Goal: Information Seeking & Learning: Find specific fact

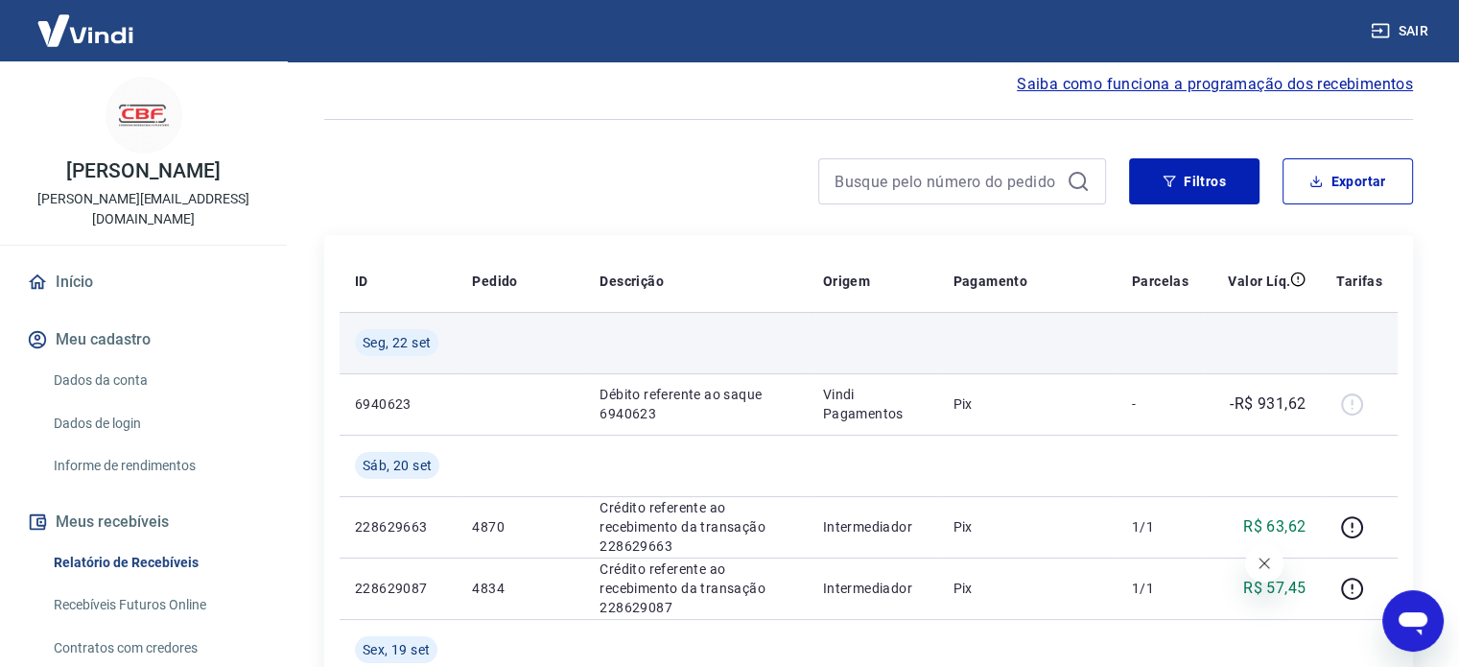
scroll to position [384, 0]
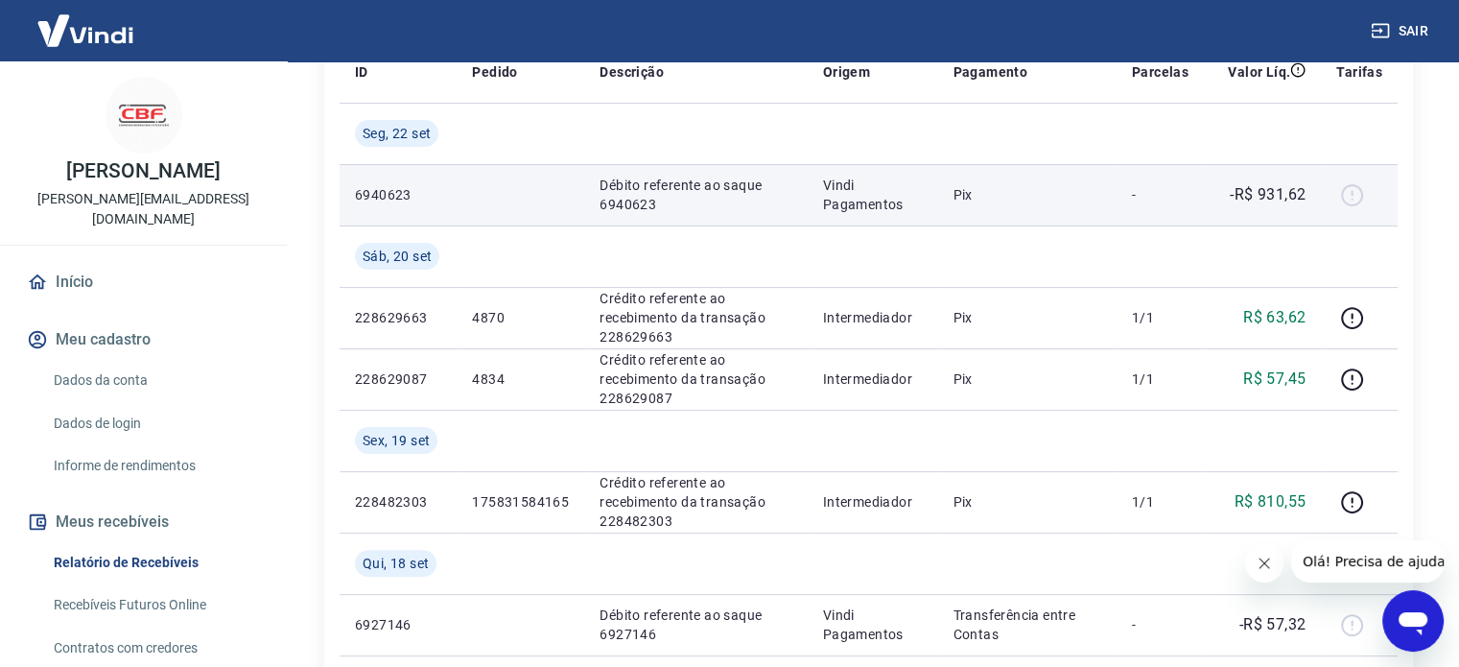
click at [1098, 202] on p "Pix" at bounding box center [1027, 194] width 148 height 19
click at [1355, 189] on div at bounding box center [1359, 194] width 46 height 31
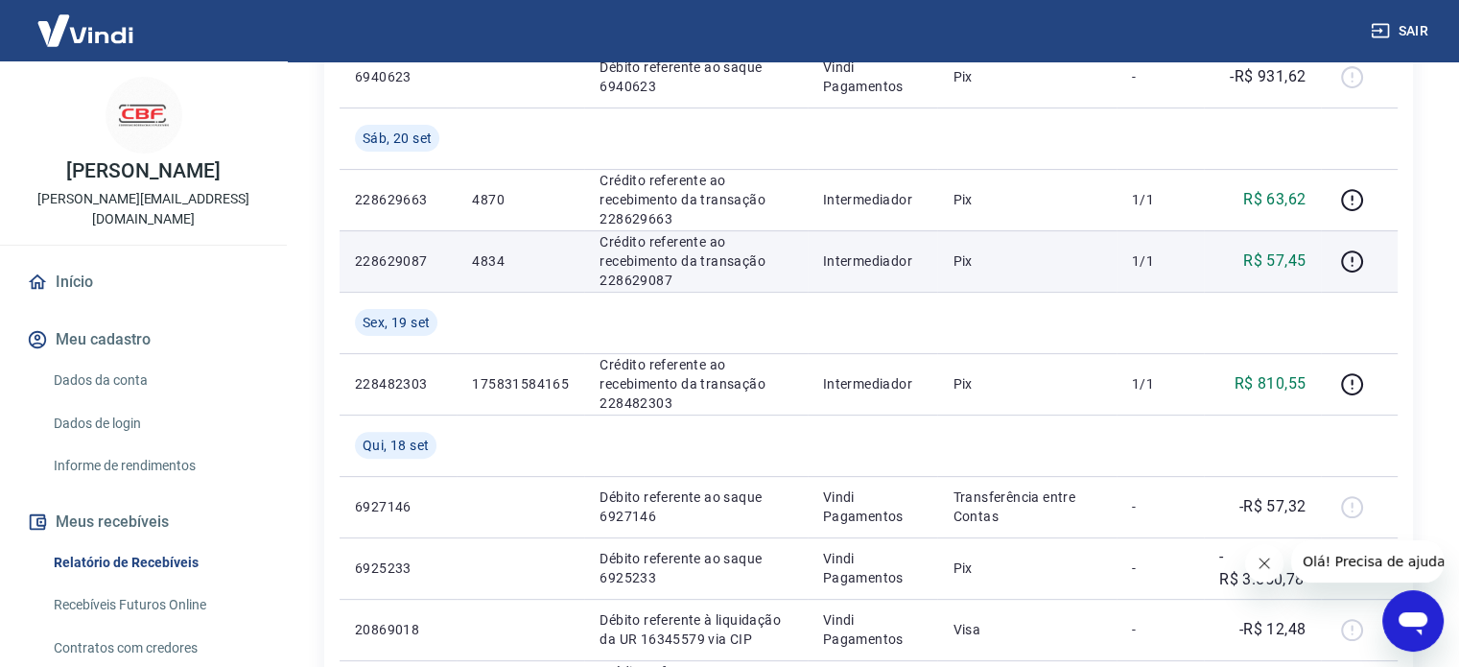
scroll to position [576, 0]
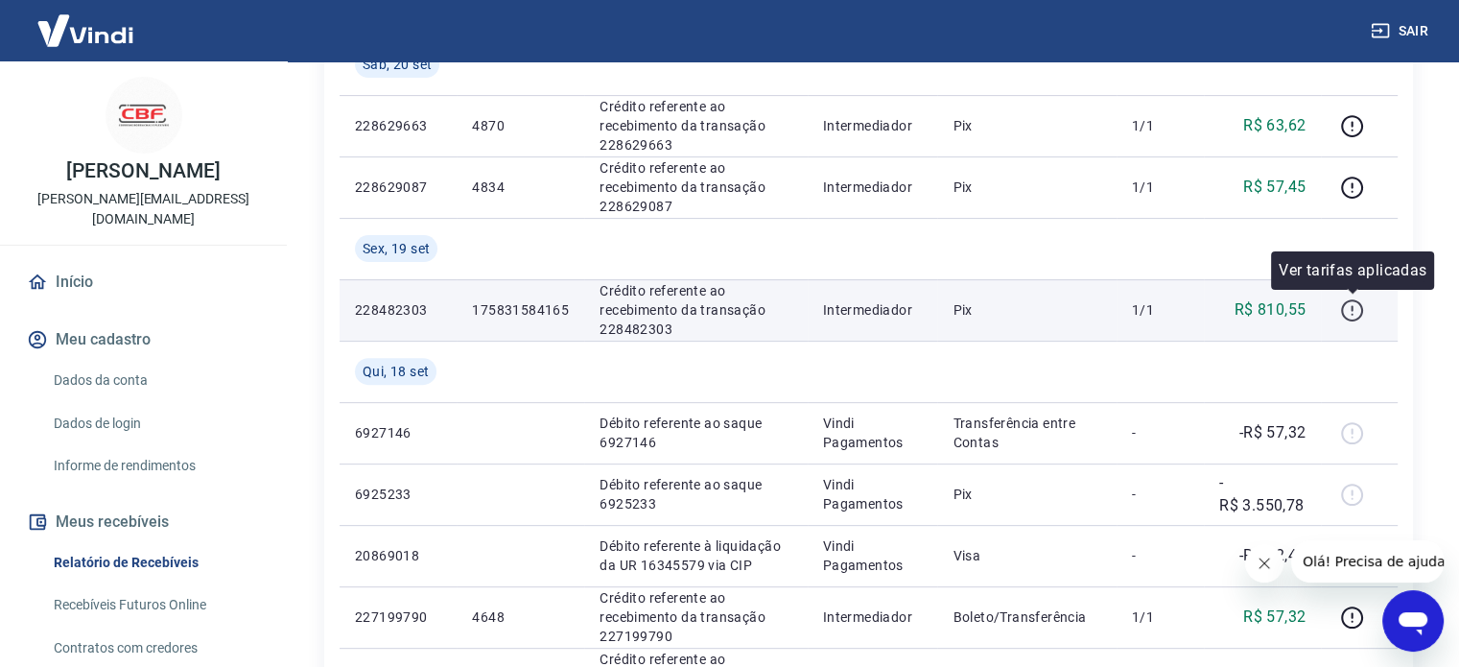
click at [1352, 314] on icon "button" at bounding box center [1352, 314] width 2 height 2
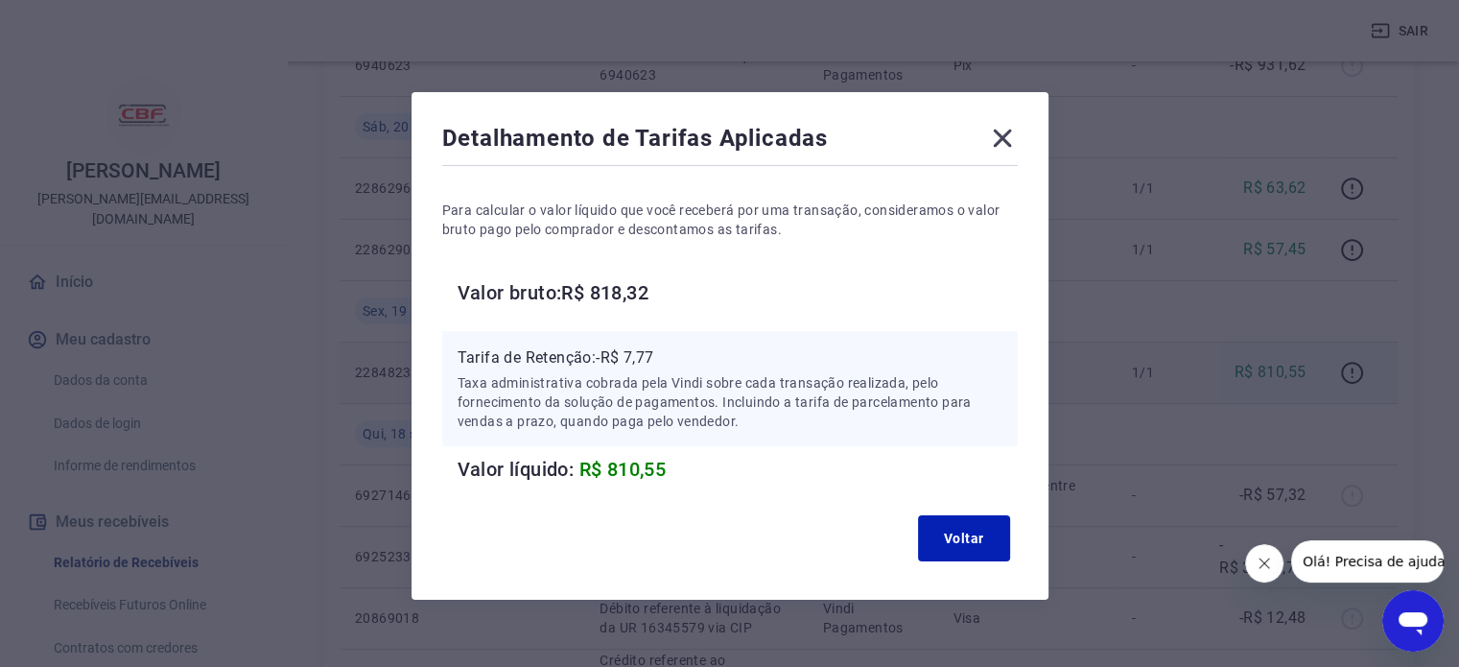
scroll to position [480, 0]
click at [1004, 123] on icon at bounding box center [1002, 138] width 31 height 31
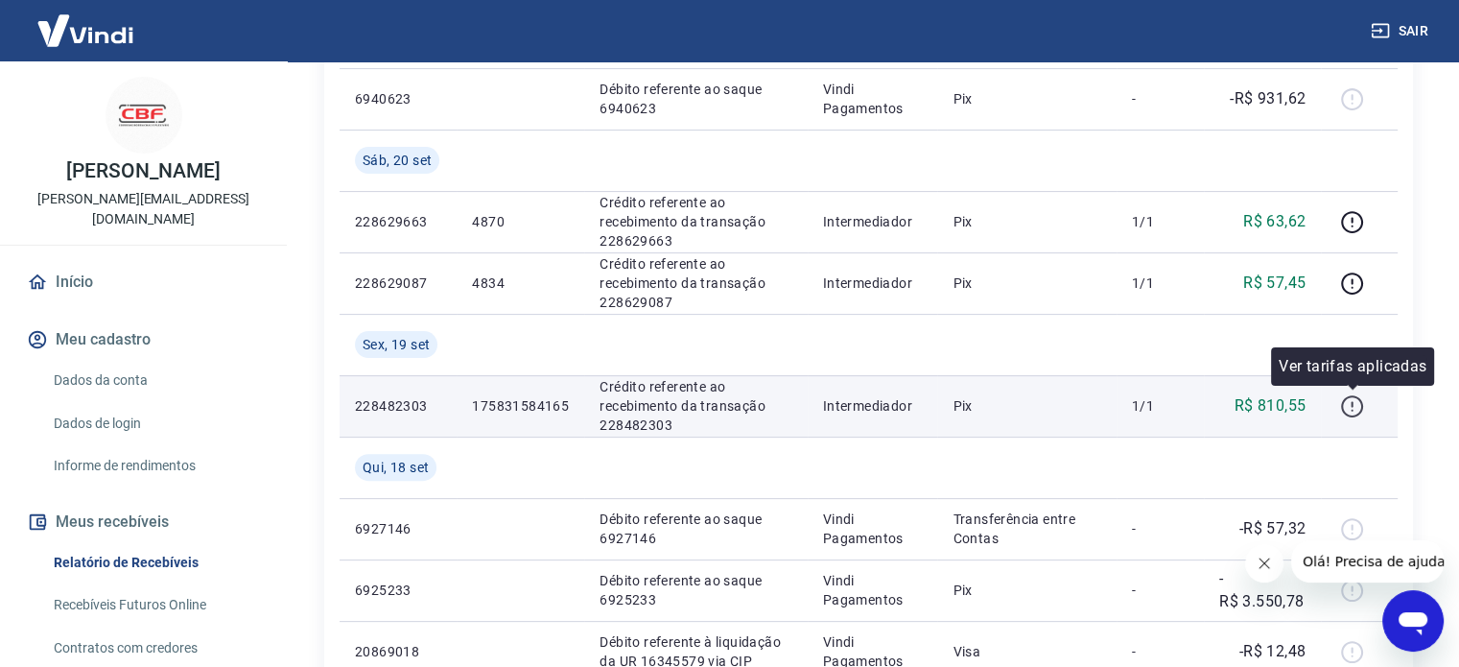
click at [1340, 401] on icon "button" at bounding box center [1352, 406] width 24 height 24
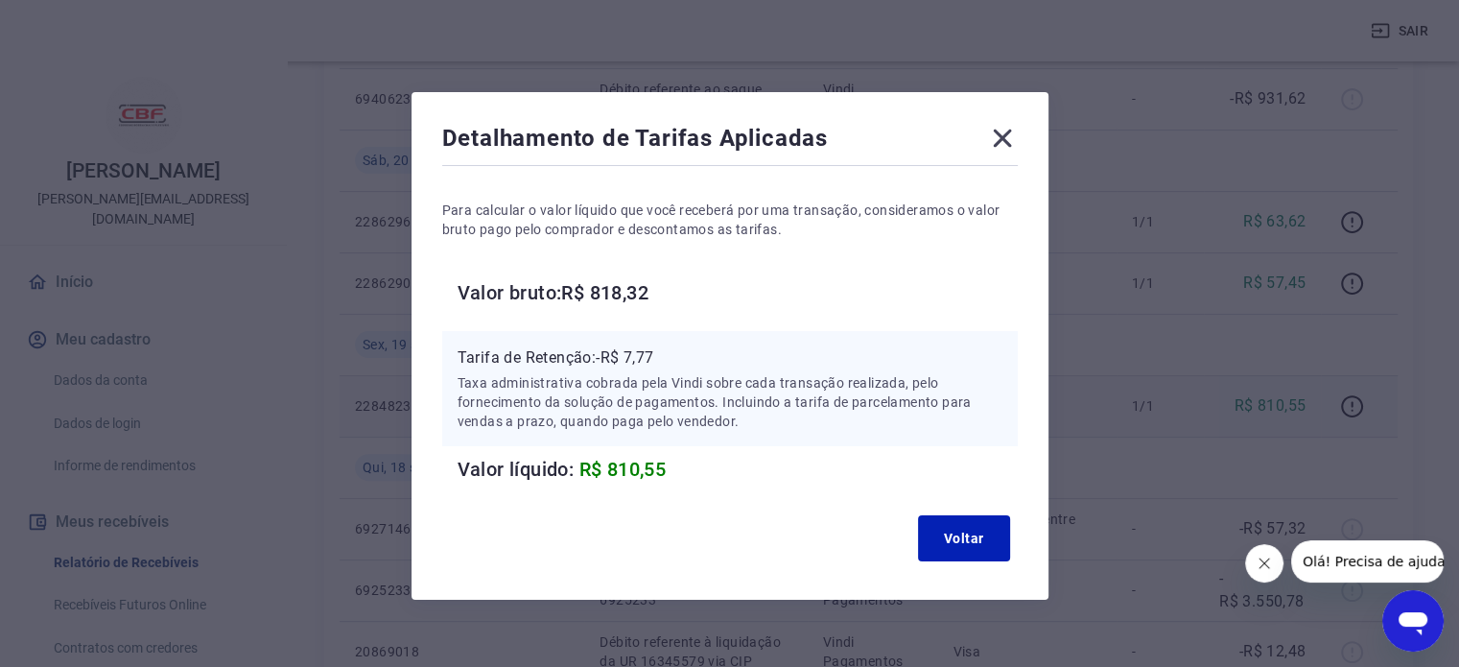
click at [1017, 136] on div "Detalhamento de Tarifas Aplicadas Para calcular o valor líquido que você recebe…" at bounding box center [730, 346] width 637 height 508
click at [1009, 137] on icon at bounding box center [1002, 138] width 31 height 31
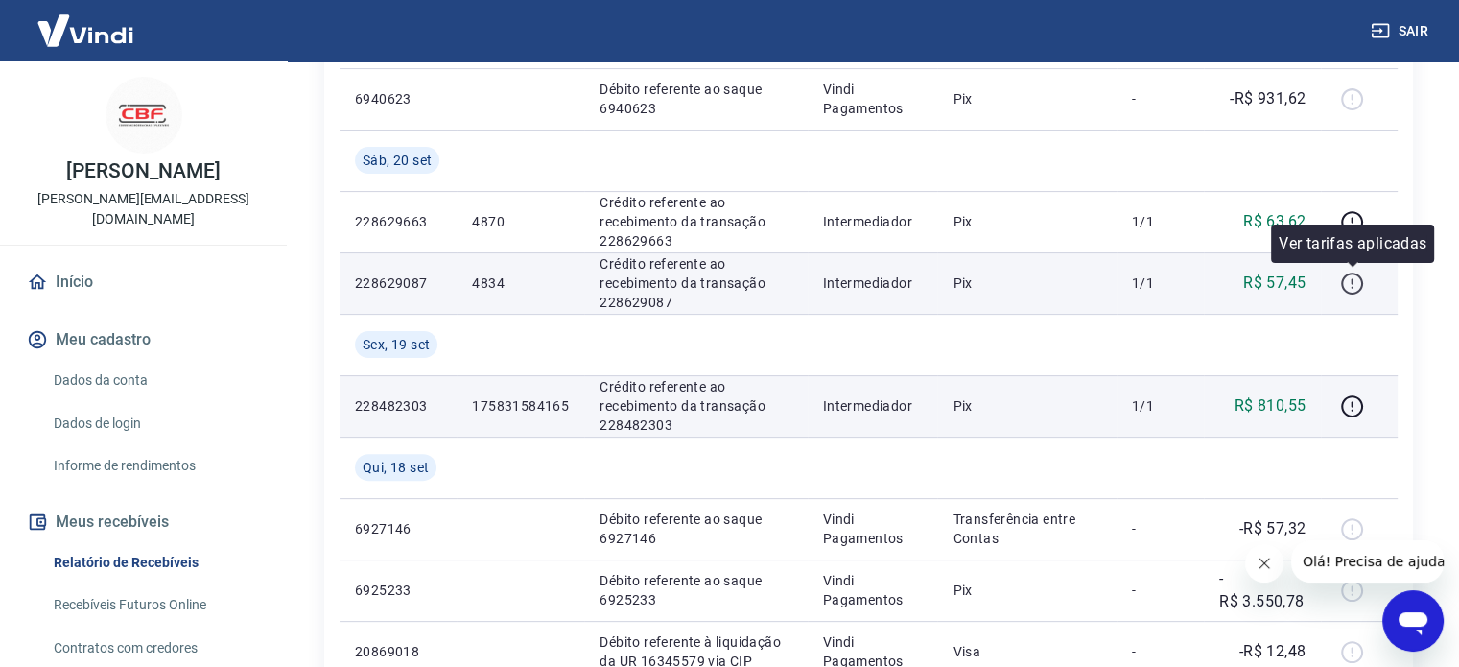
click at [1352, 287] on icon "button" at bounding box center [1352, 284] width 24 height 24
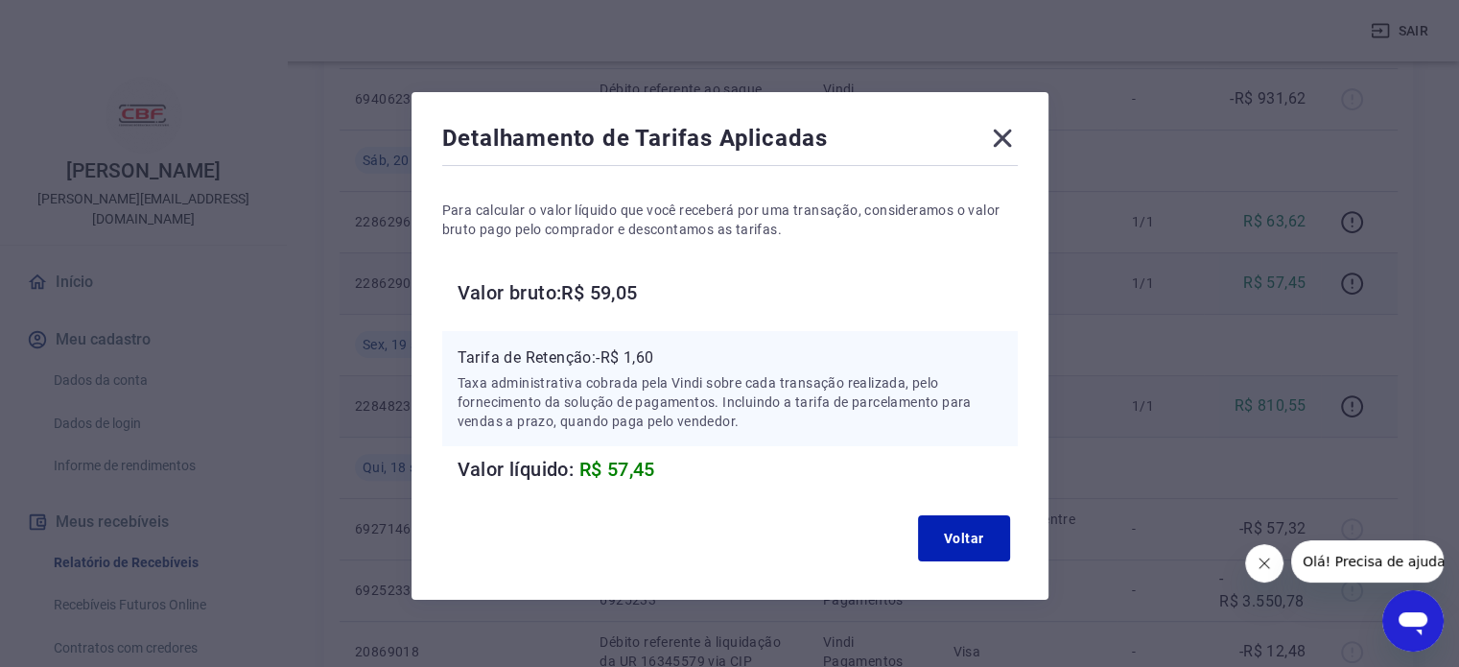
click at [1010, 129] on icon at bounding box center [1002, 138] width 31 height 31
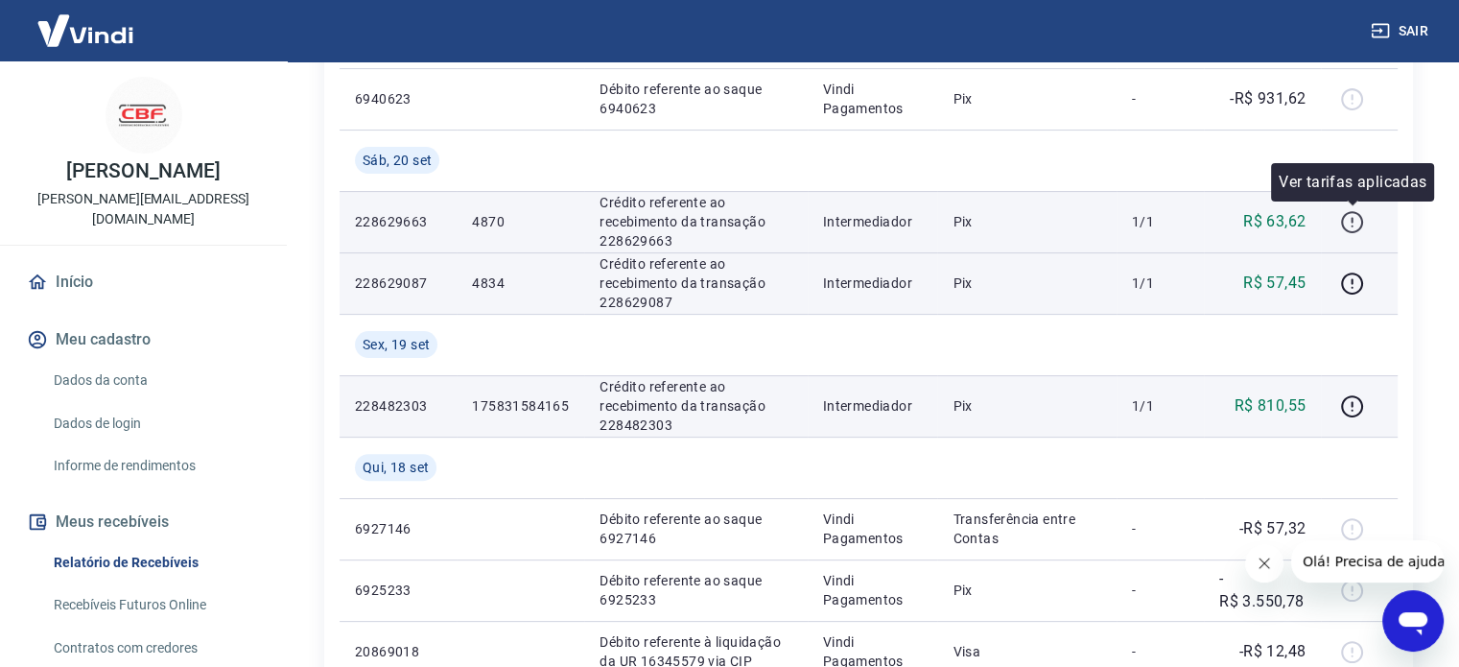
click at [1351, 220] on icon "button" at bounding box center [1352, 222] width 24 height 24
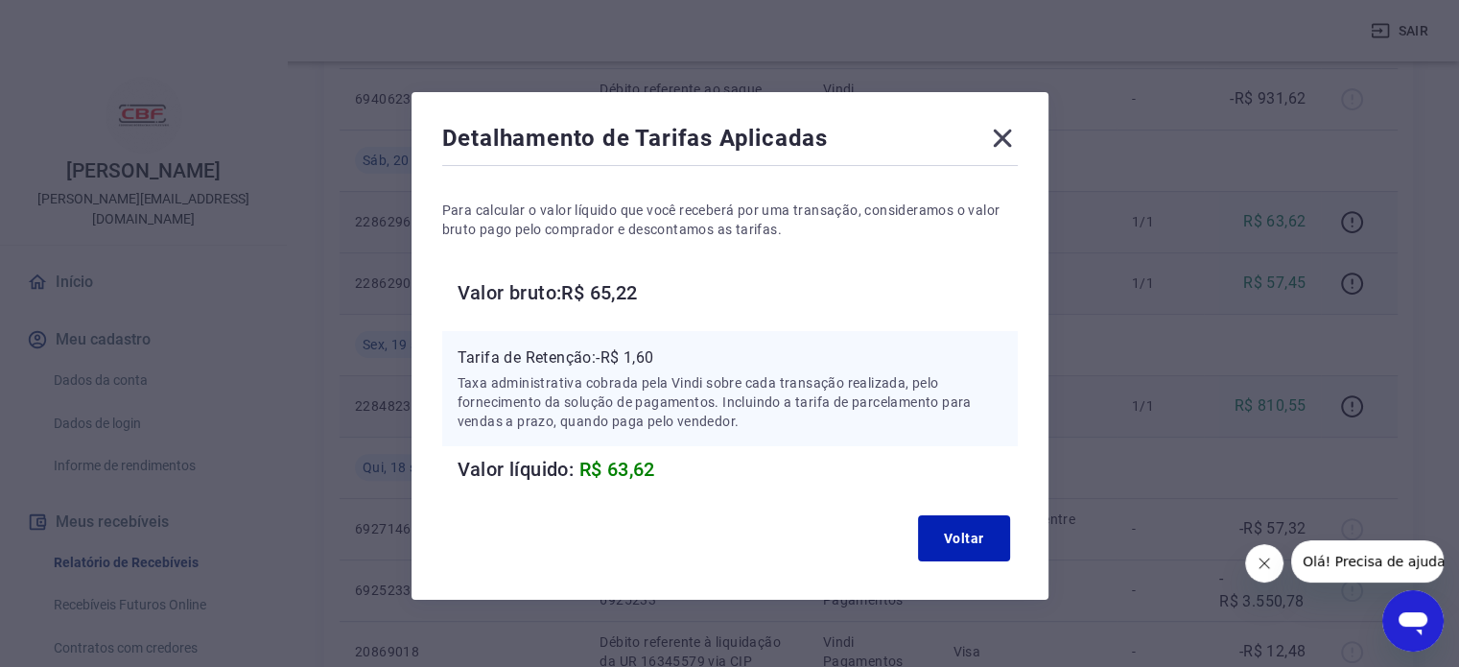
click at [1004, 136] on icon at bounding box center [1002, 139] width 18 height 18
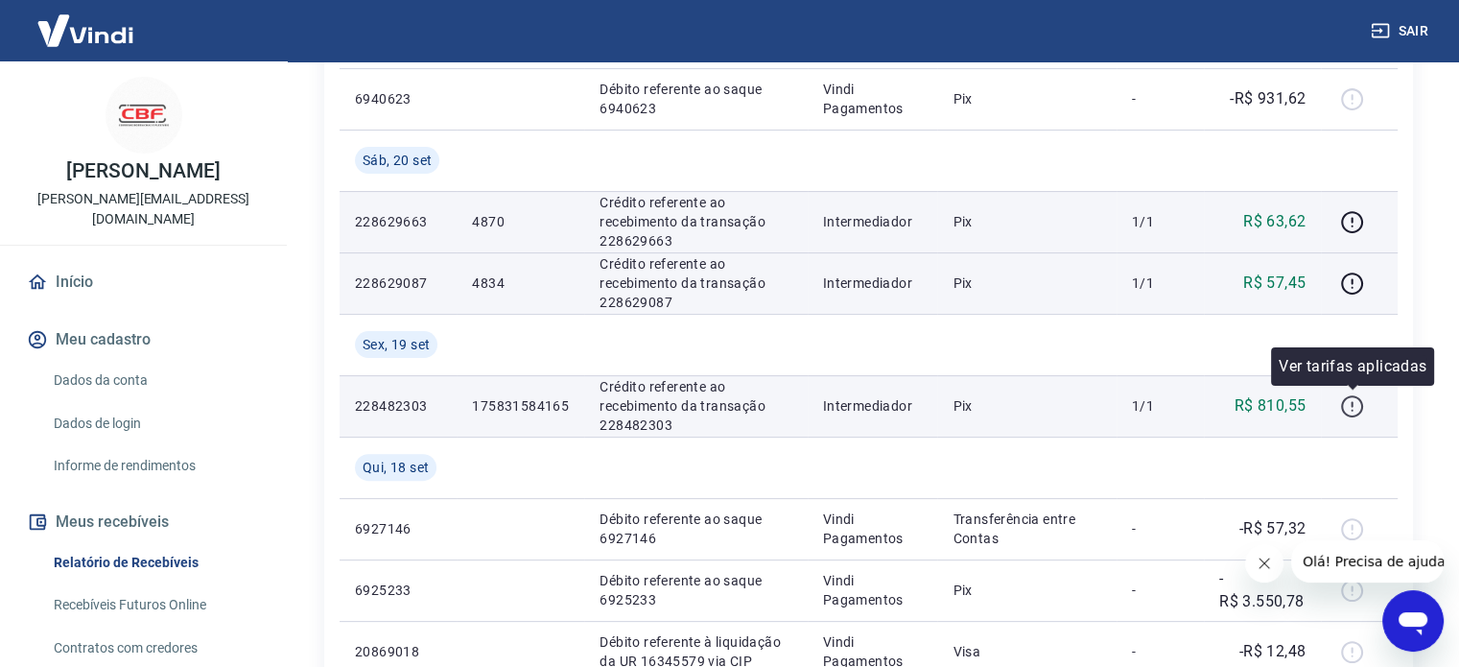
click at [1347, 404] on icon "button" at bounding box center [1352, 406] width 24 height 24
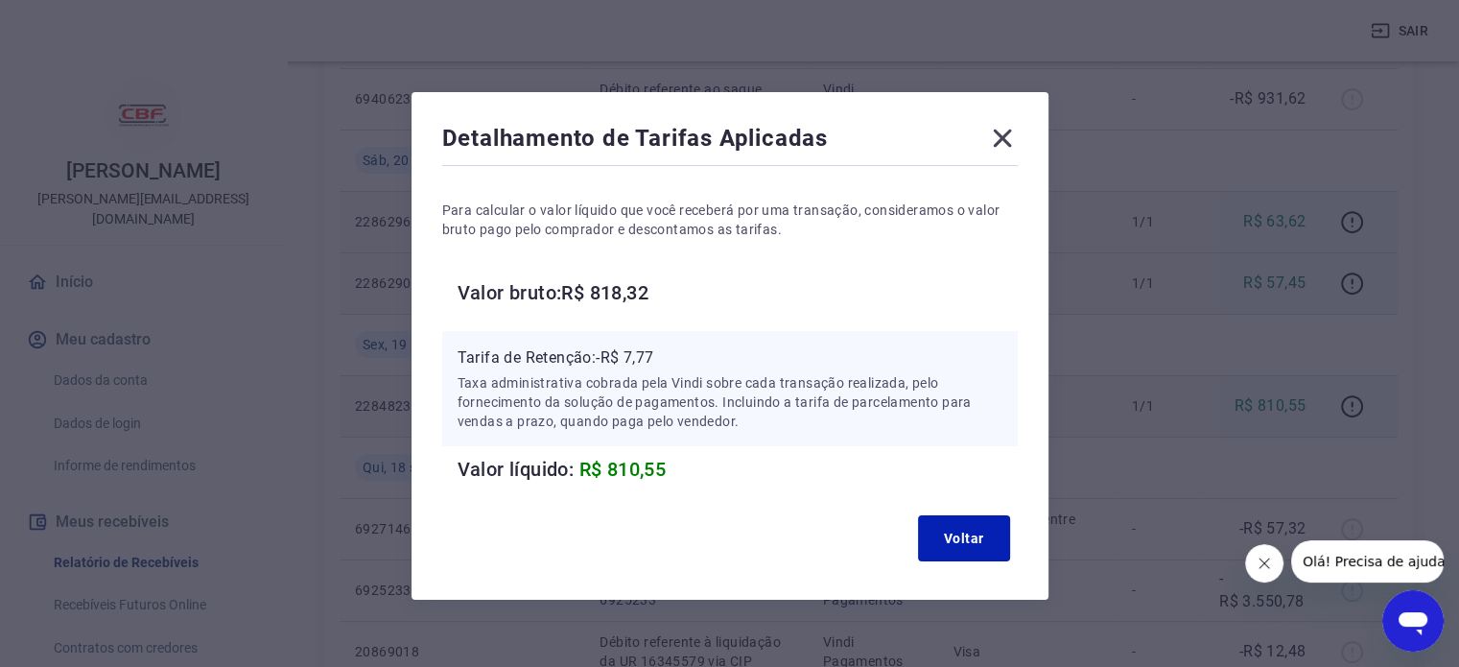
click at [1005, 130] on icon at bounding box center [1002, 138] width 31 height 31
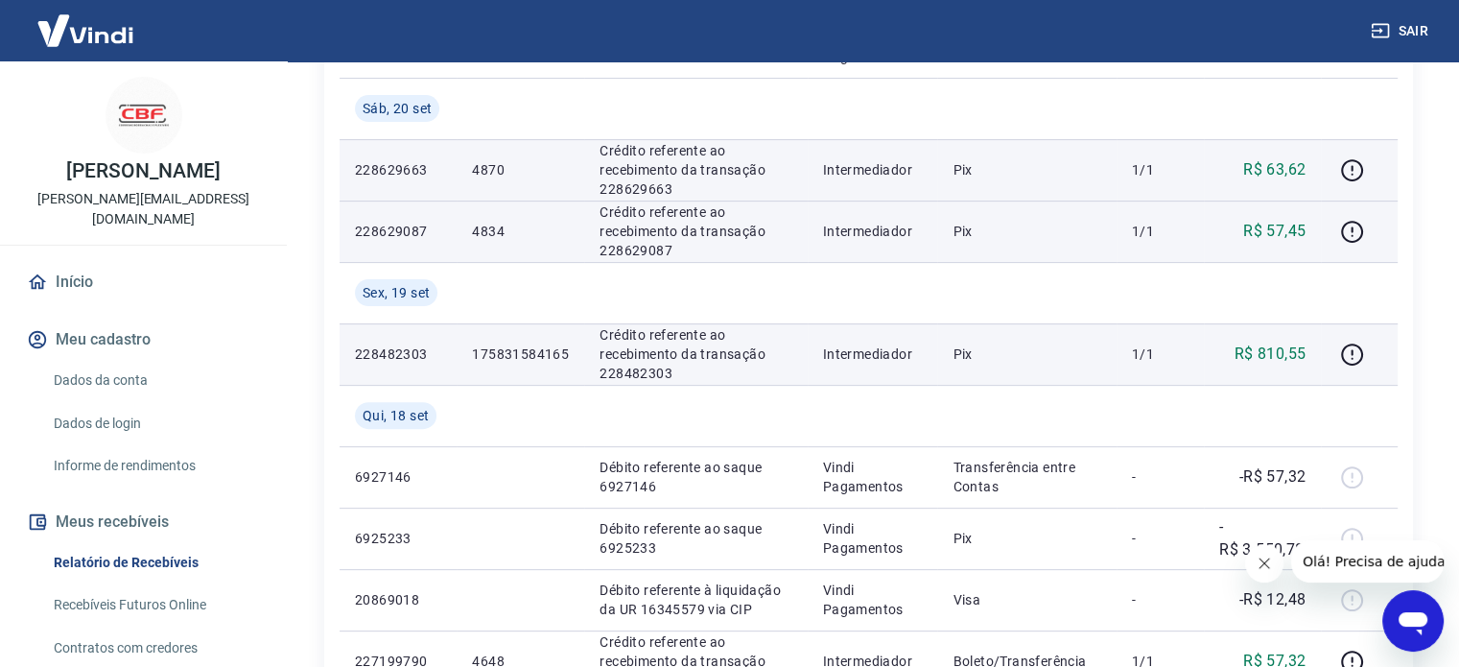
scroll to position [576, 0]
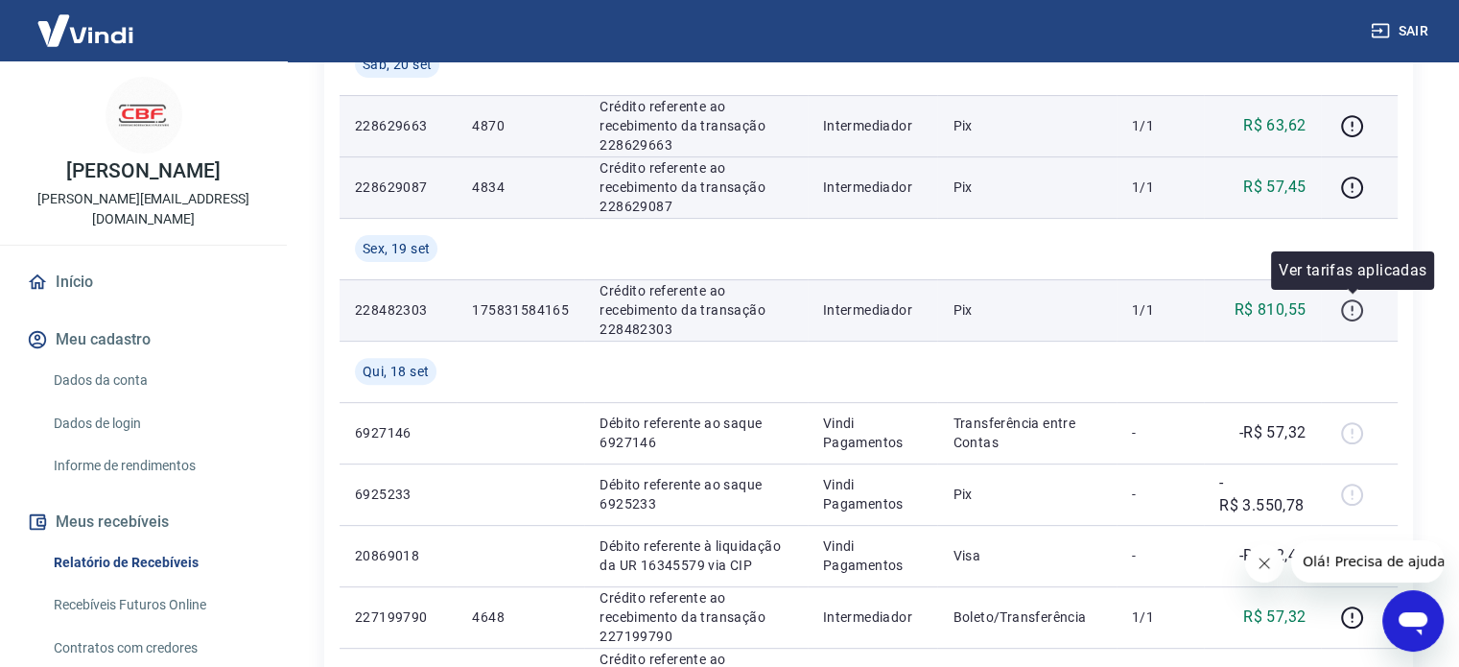
click at [1358, 305] on icon "button" at bounding box center [1352, 310] width 24 height 24
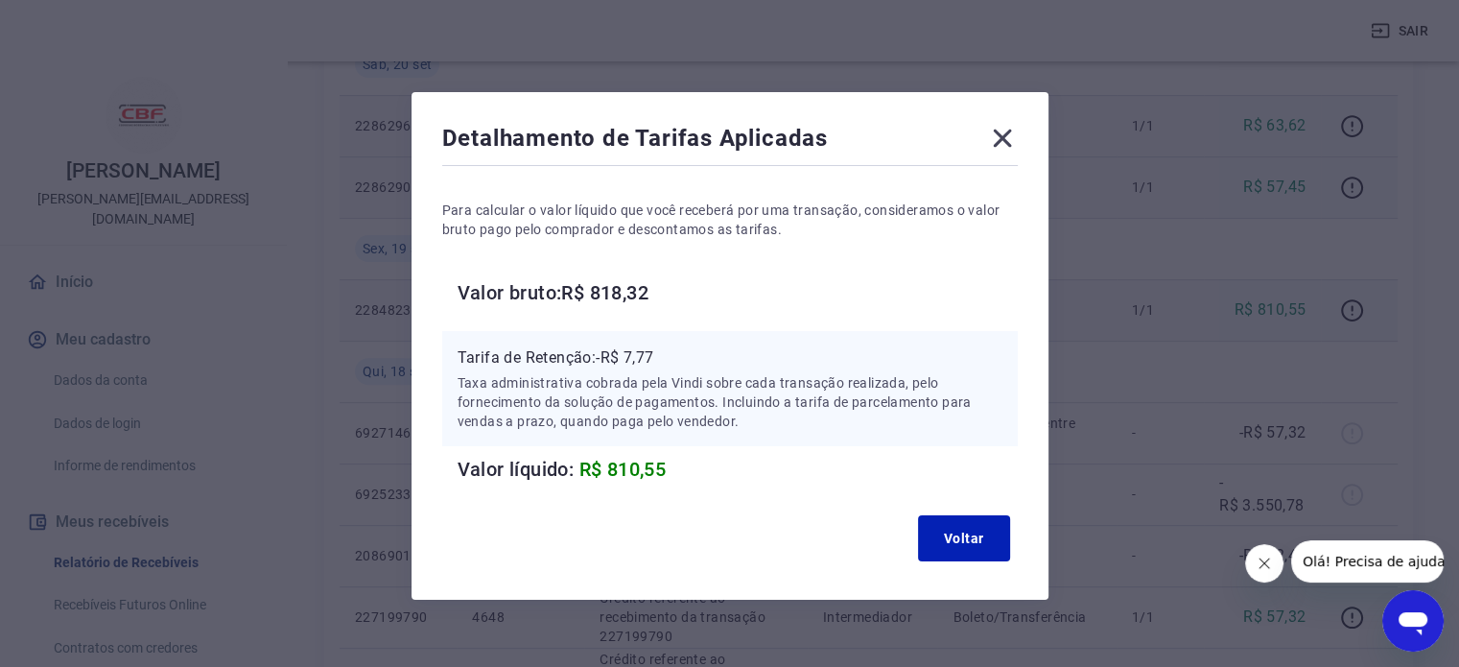
click at [1005, 139] on icon at bounding box center [1002, 138] width 31 height 31
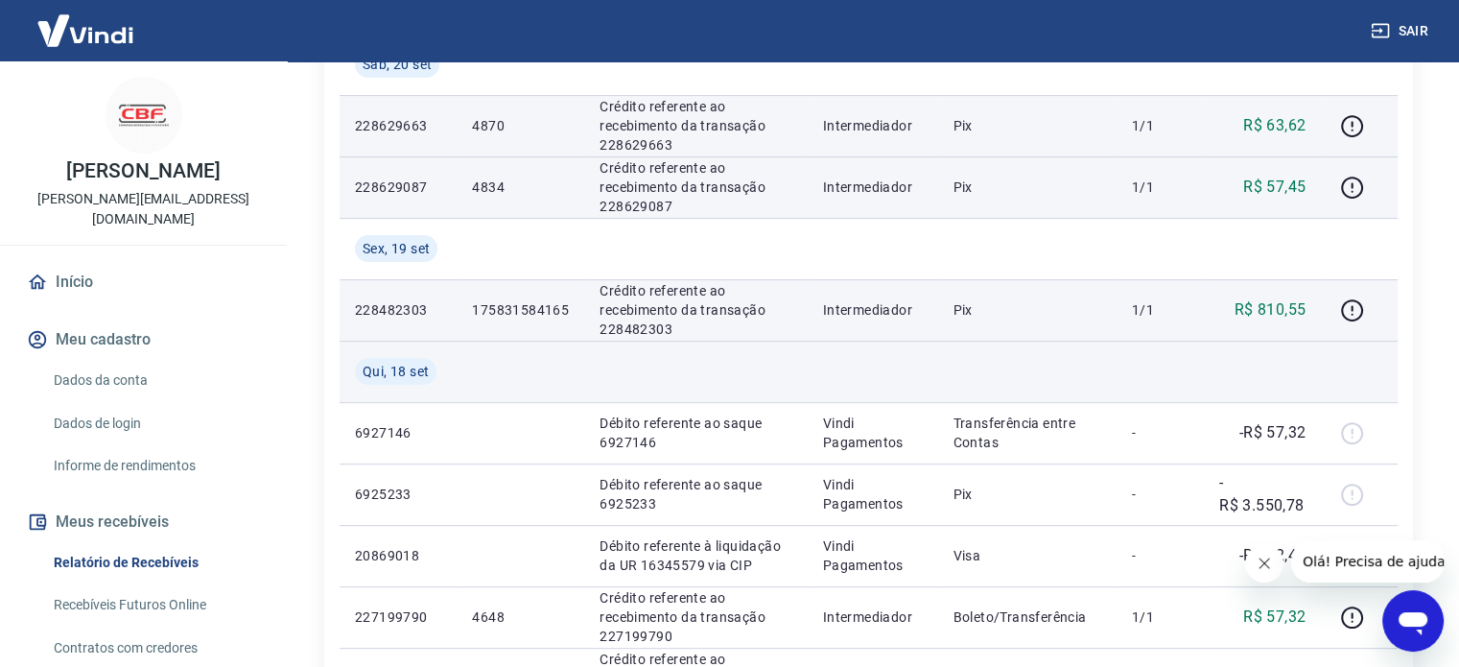
scroll to position [480, 0]
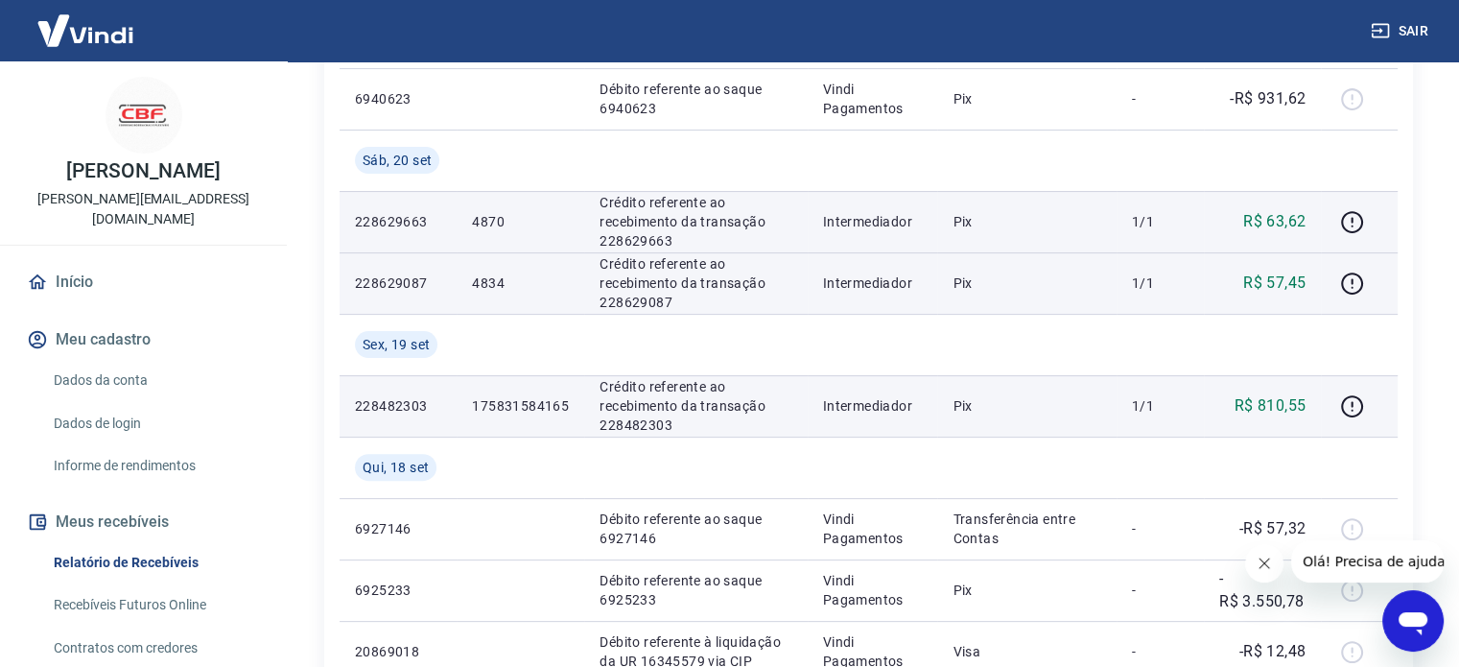
click at [403, 416] on td "228482303" at bounding box center [398, 405] width 117 height 61
drag, startPoint x: 355, startPoint y: 405, endPoint x: 434, endPoint y: 402, distance: 78.7
click at [434, 402] on p "228482303" at bounding box center [398, 405] width 86 height 19
click at [425, 424] on td "228482303" at bounding box center [398, 405] width 117 height 61
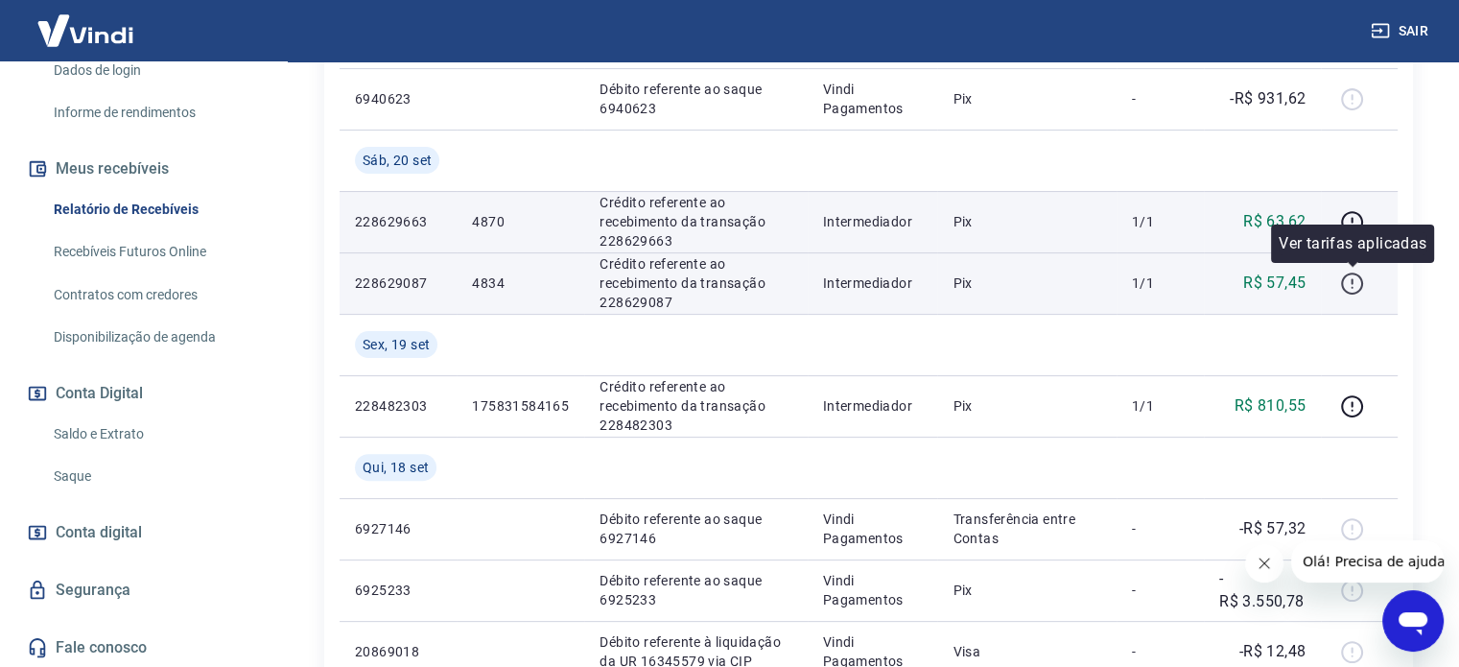
click at [1352, 282] on icon "button" at bounding box center [1352, 281] width 2 height 6
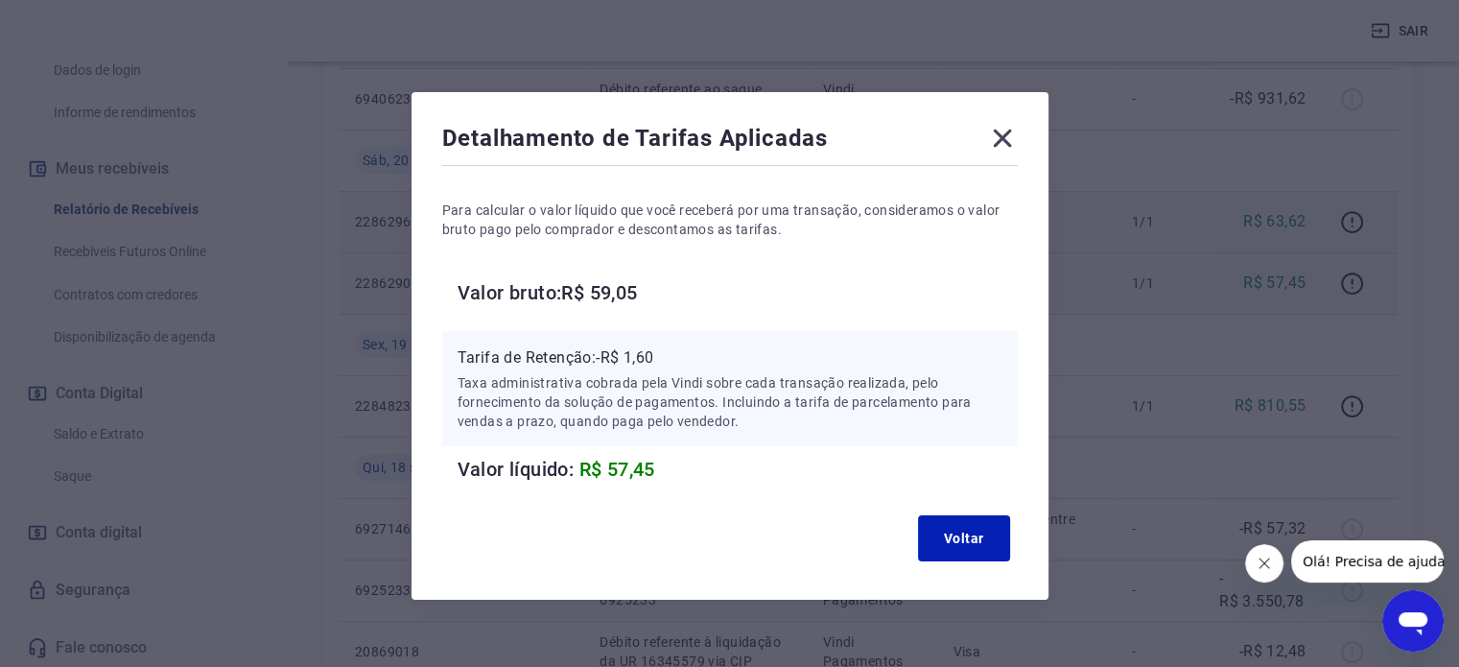
click at [1009, 137] on icon at bounding box center [1002, 138] width 31 height 31
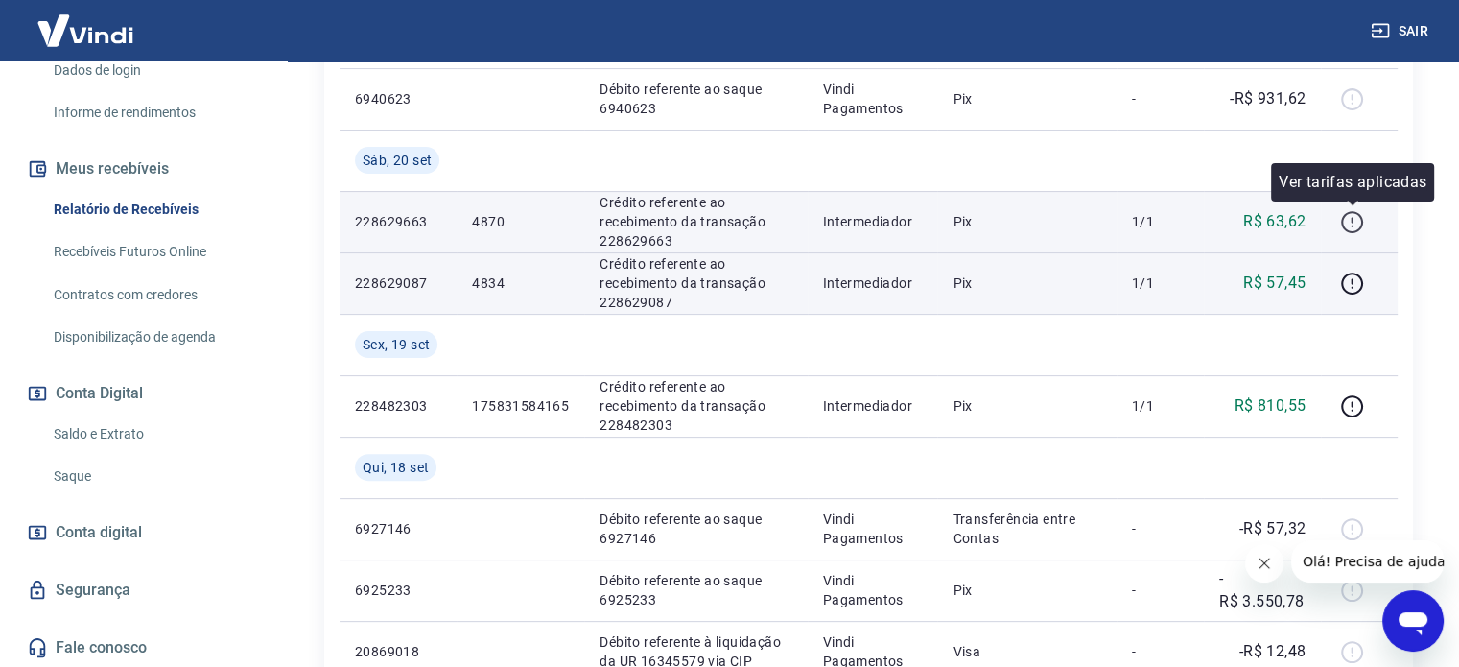
click at [1347, 224] on icon "button" at bounding box center [1352, 222] width 24 height 24
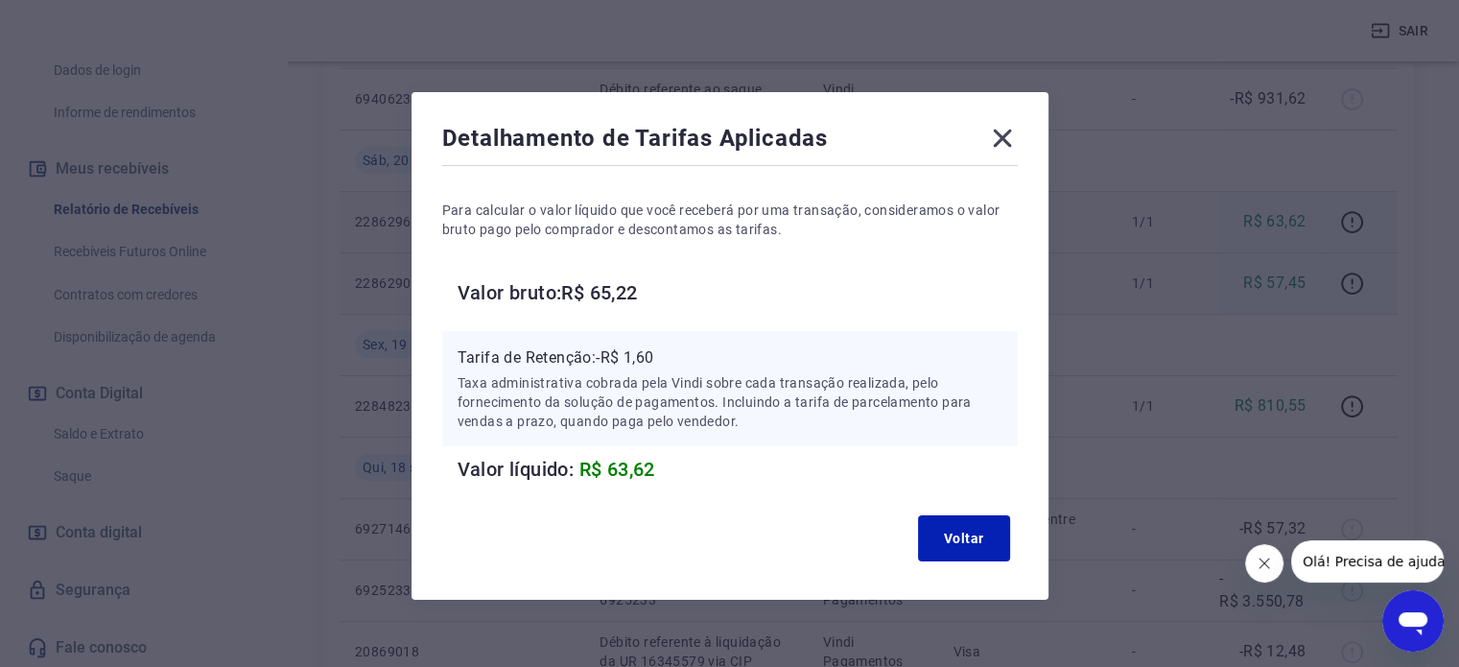
click at [1009, 141] on icon at bounding box center [1002, 138] width 31 height 31
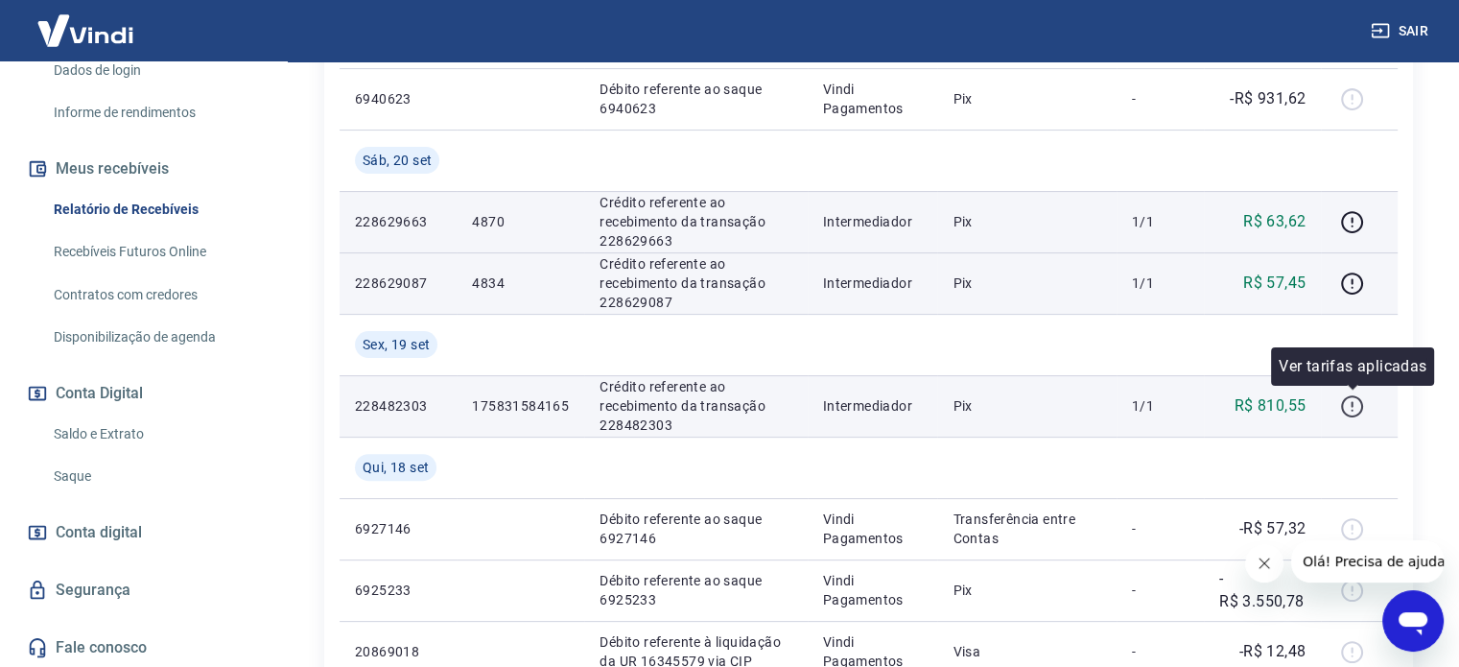
click at [1350, 404] on icon "button" at bounding box center [1352, 406] width 24 height 24
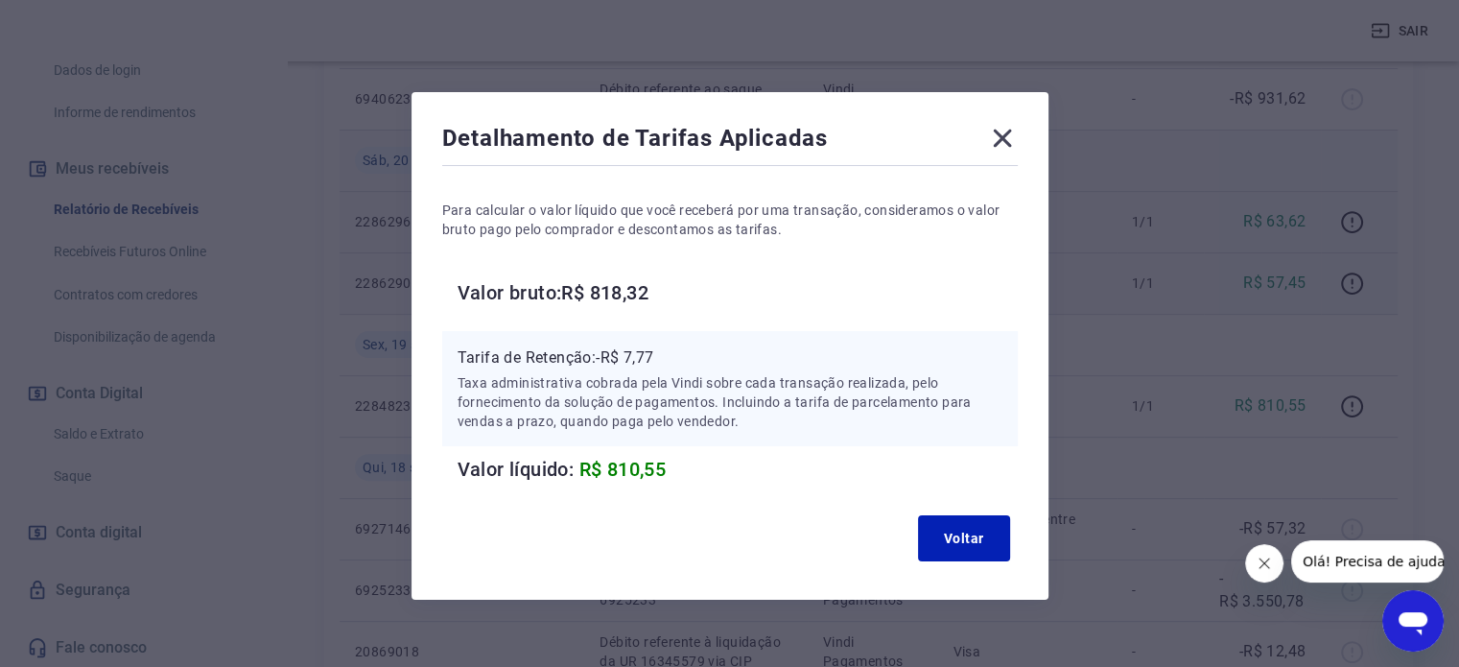
click at [1010, 139] on icon at bounding box center [1002, 138] width 31 height 31
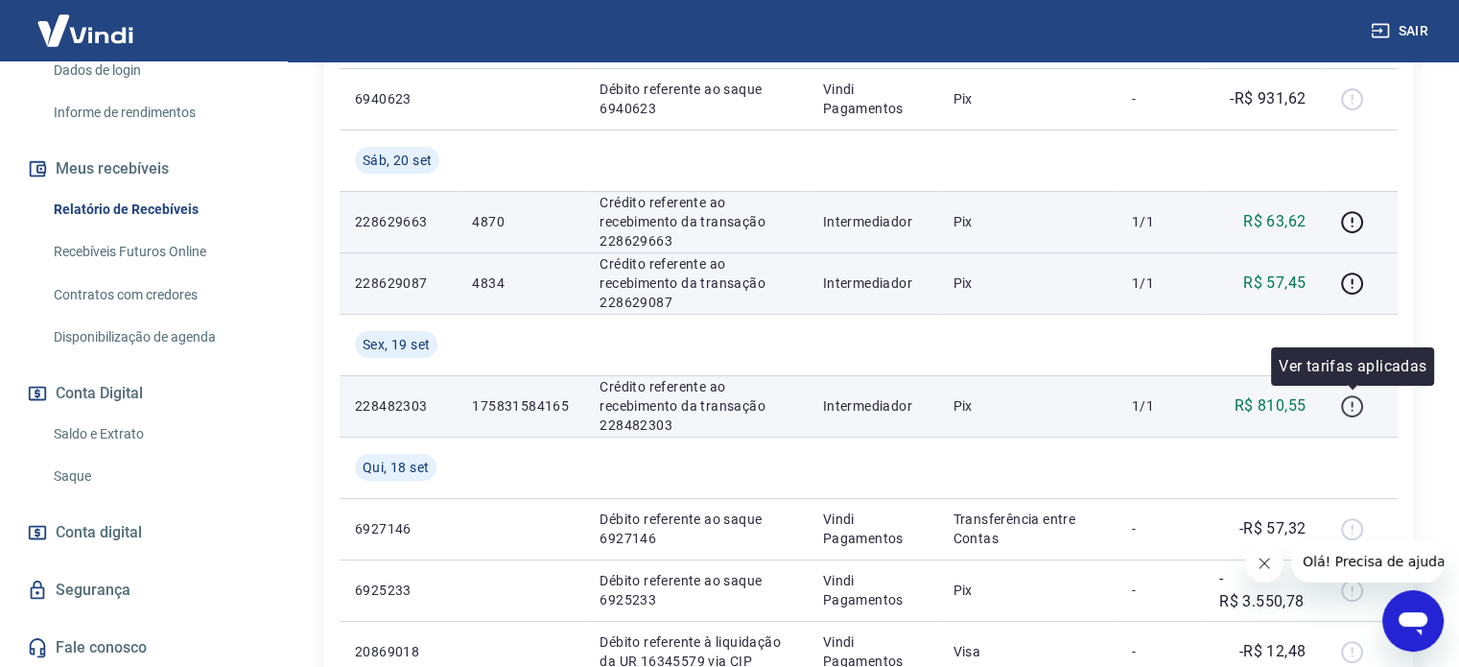
click at [1351, 405] on icon "button" at bounding box center [1352, 406] width 24 height 24
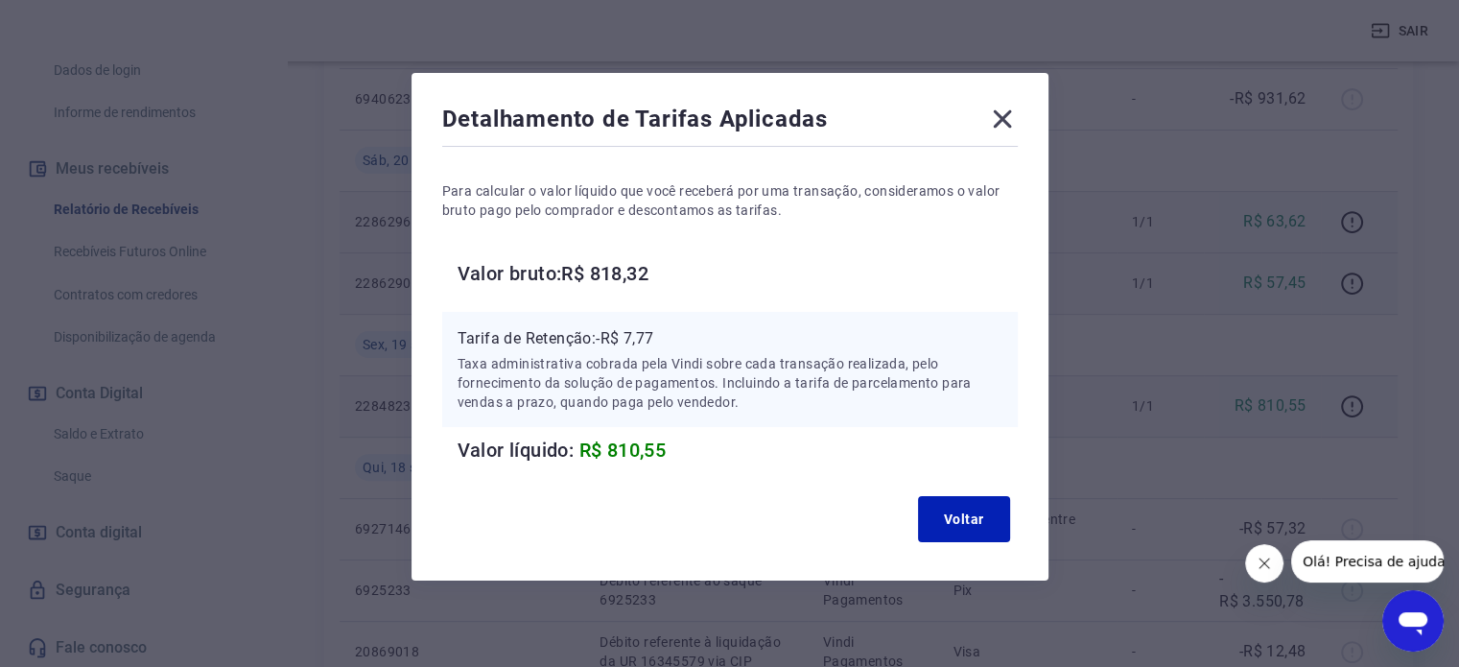
scroll to position [24, 0]
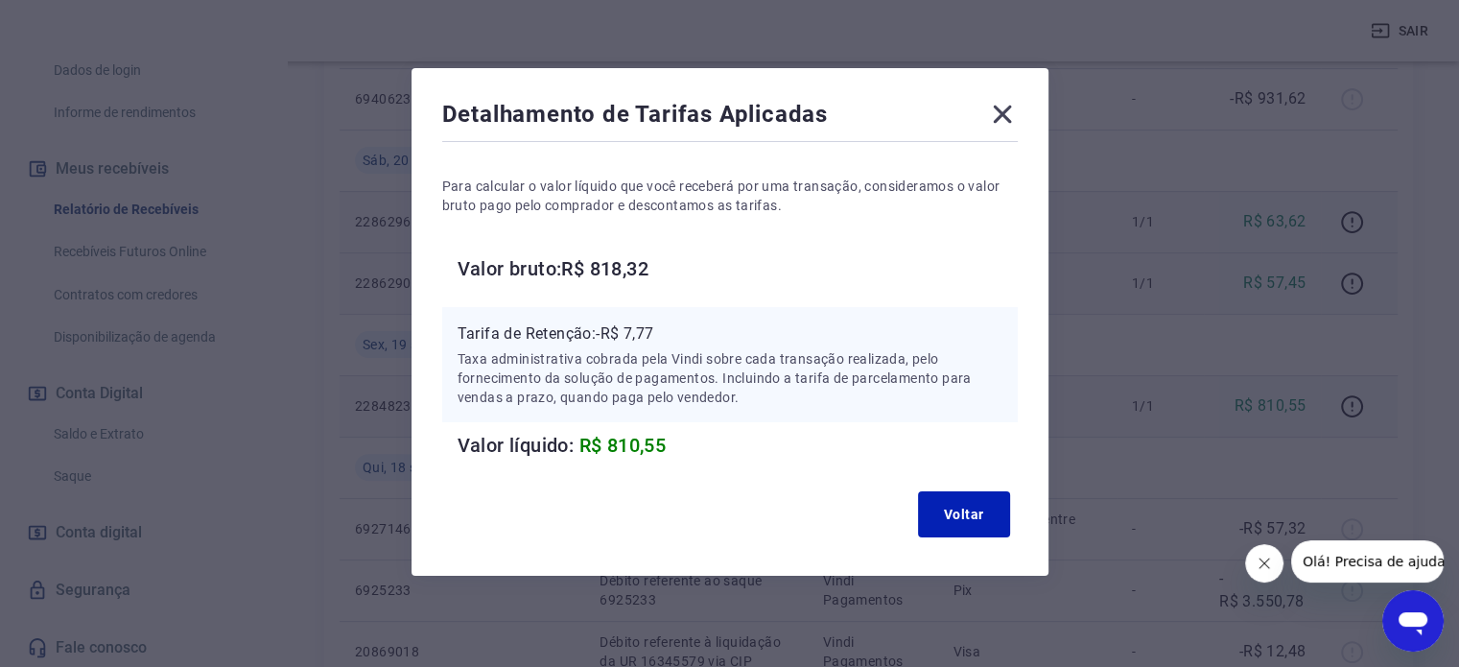
click at [1002, 106] on icon at bounding box center [1002, 114] width 31 height 31
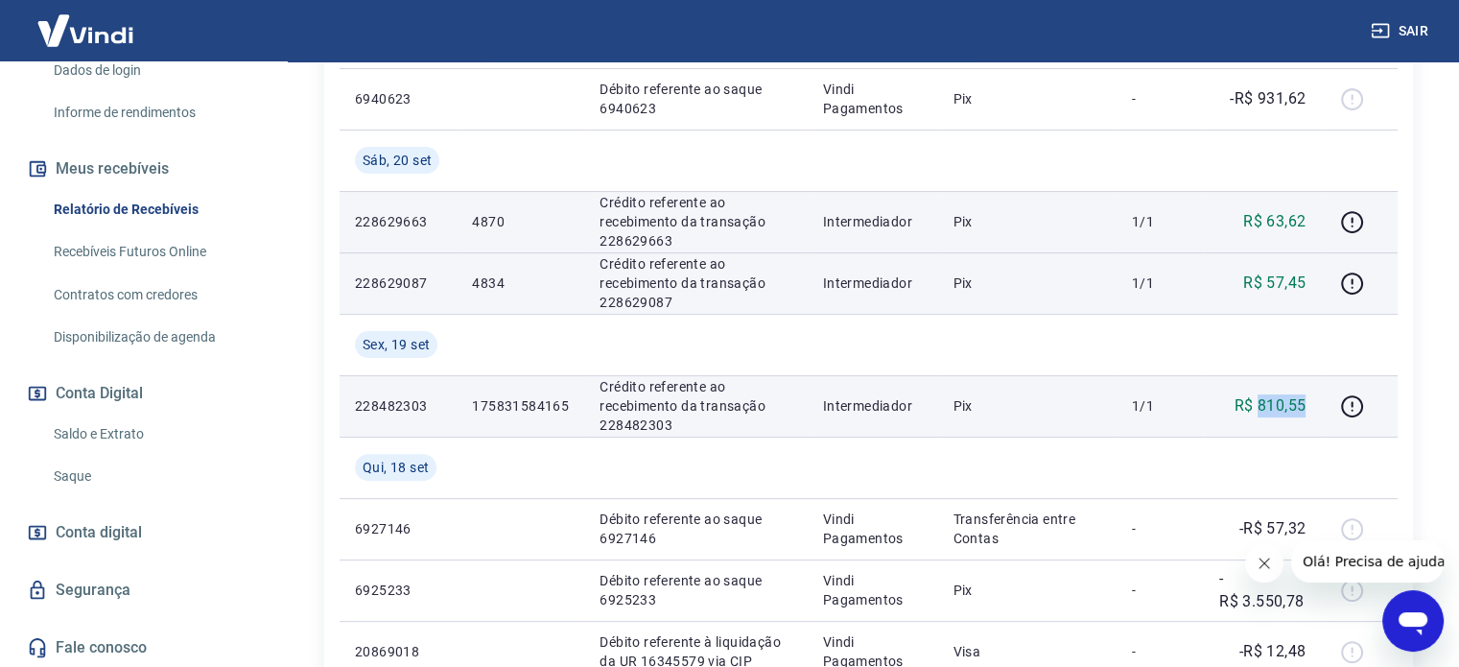
drag, startPoint x: 1259, startPoint y: 406, endPoint x: 1305, endPoint y: 397, distance: 46.9
click at [1306, 397] on p "R$ 810,55" at bounding box center [1271, 405] width 72 height 23
copy p "810,55"
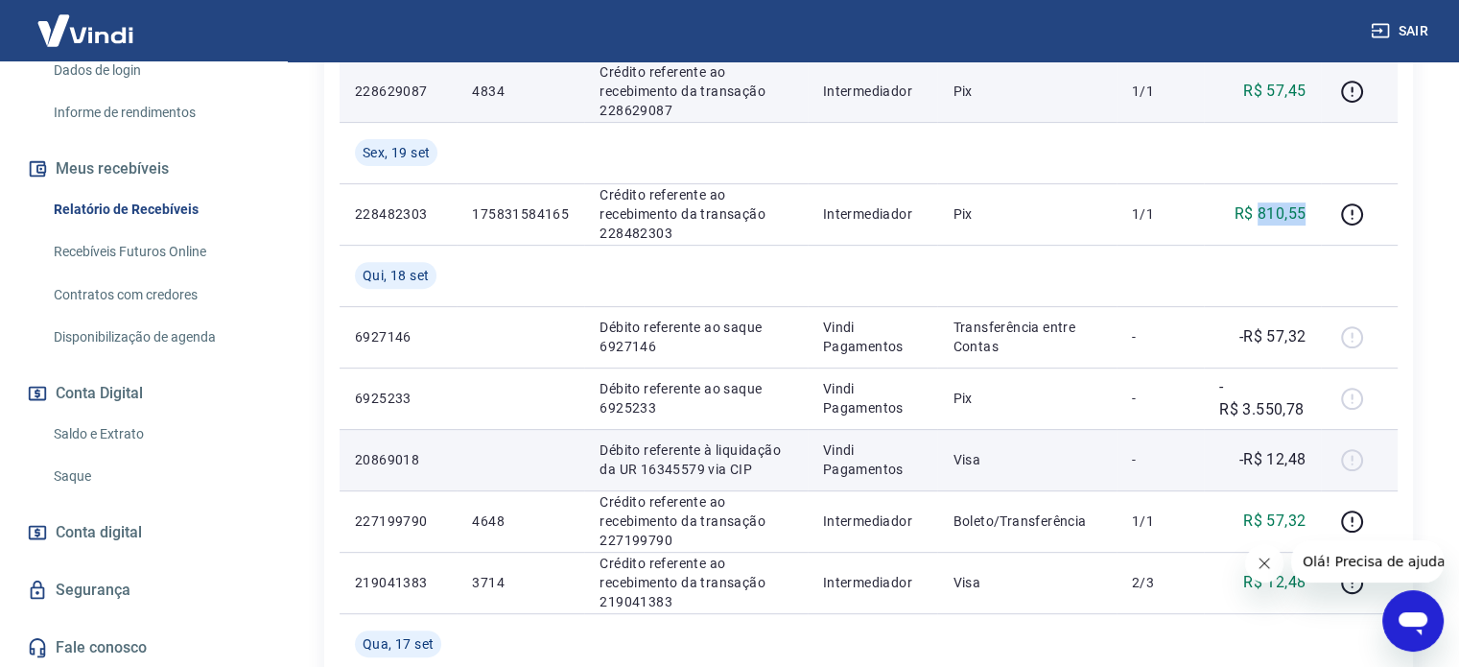
scroll to position [480, 0]
